Goal: Task Accomplishment & Management: Complete application form

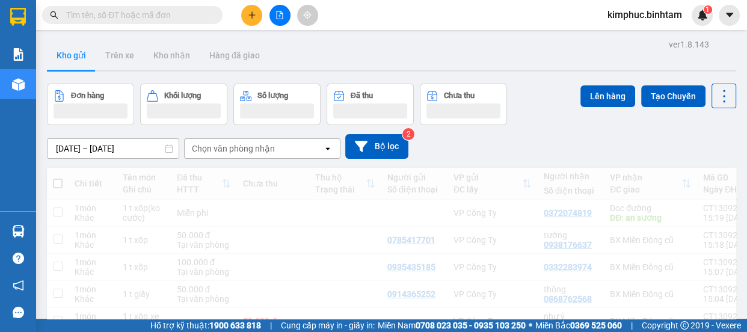
click at [252, 13] on icon "plus" at bounding box center [251, 14] width 1 height 7
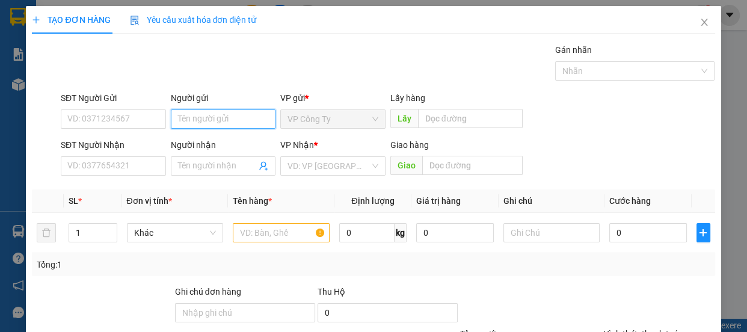
click at [184, 123] on input "Người gửi" at bounding box center [223, 118] width 105 height 19
type input "h"
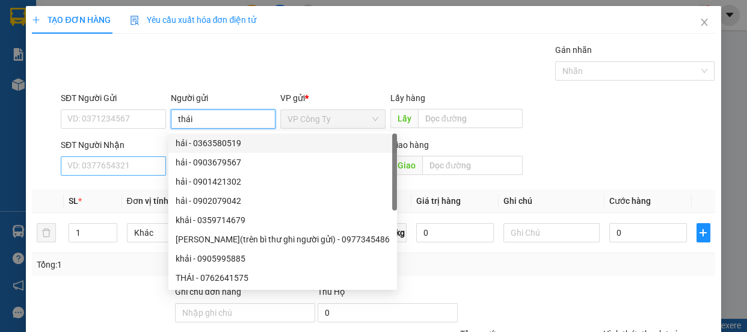
type input "thái"
click at [114, 167] on input "SĐT Người Nhận" at bounding box center [113, 165] width 105 height 19
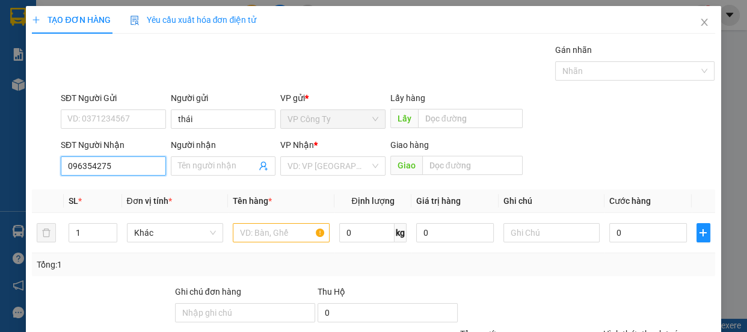
type input "0963542753"
click at [108, 189] on div "0963542753 - hường" at bounding box center [112, 189] width 90 height 13
type input "hường"
type input "100.000"
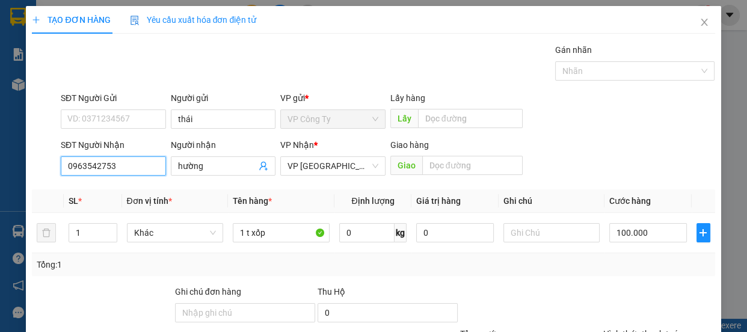
scroll to position [112, 0]
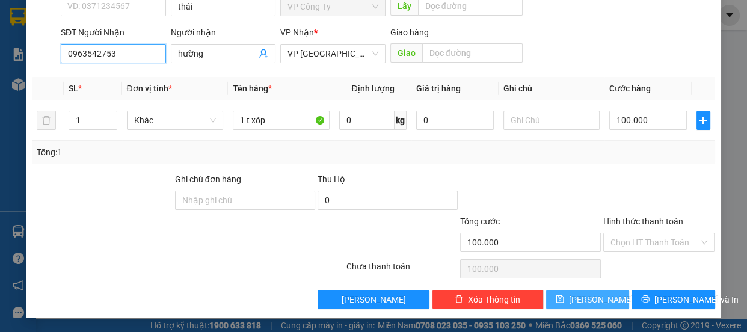
type input "0963542753"
click at [586, 295] on span "[PERSON_NAME]" at bounding box center [601, 299] width 64 height 13
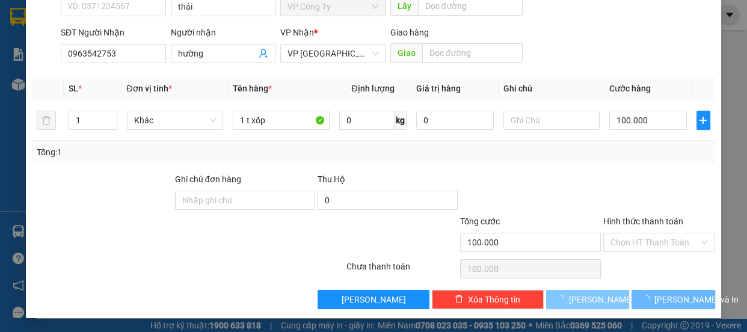
type input "0"
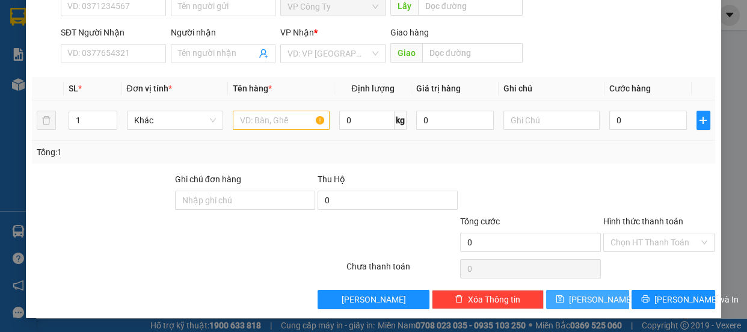
scroll to position [0, 0]
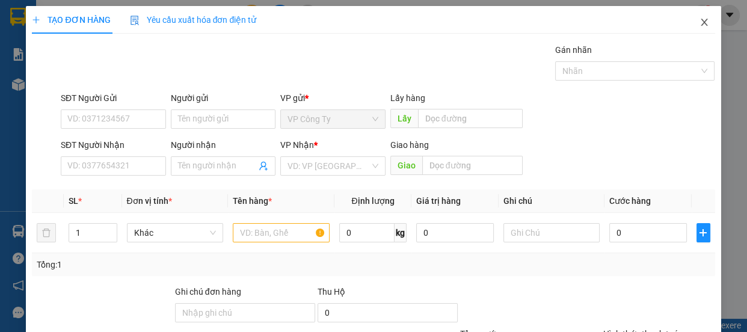
click at [699, 19] on icon "close" at bounding box center [704, 22] width 10 height 10
